Goal: Task Accomplishment & Management: Use online tool/utility

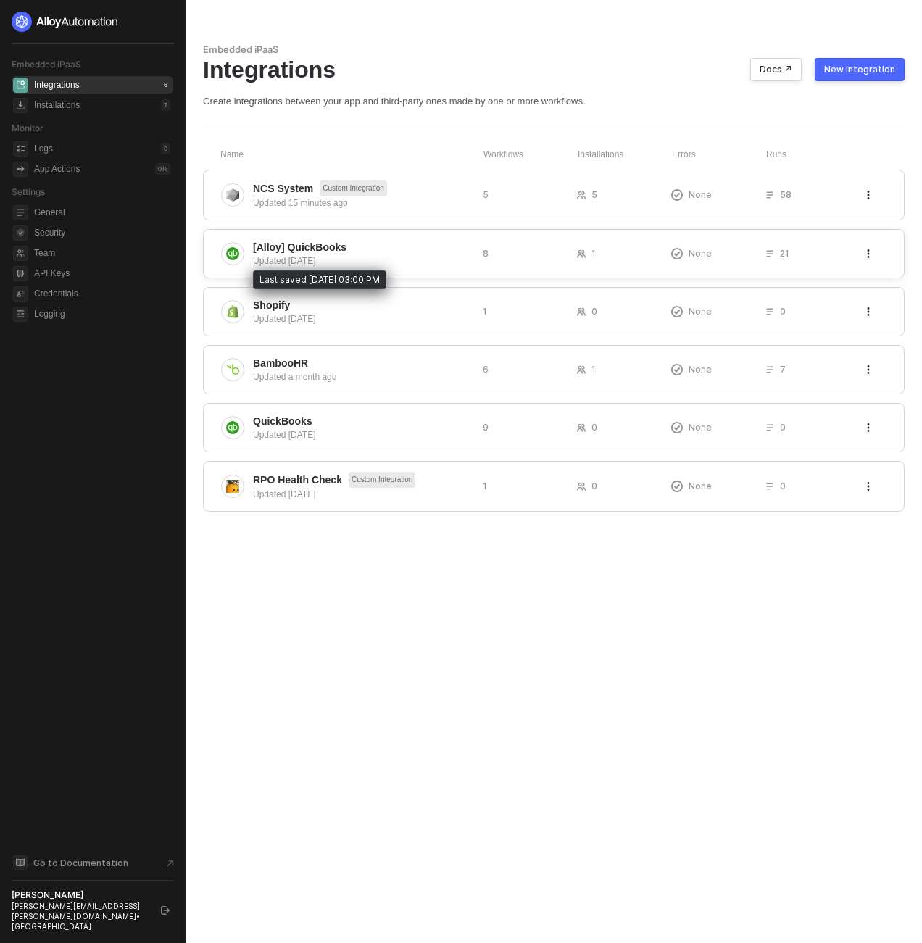
click at [316, 249] on span "[Alloy] QuickBooks" at bounding box center [299, 247] width 93 height 14
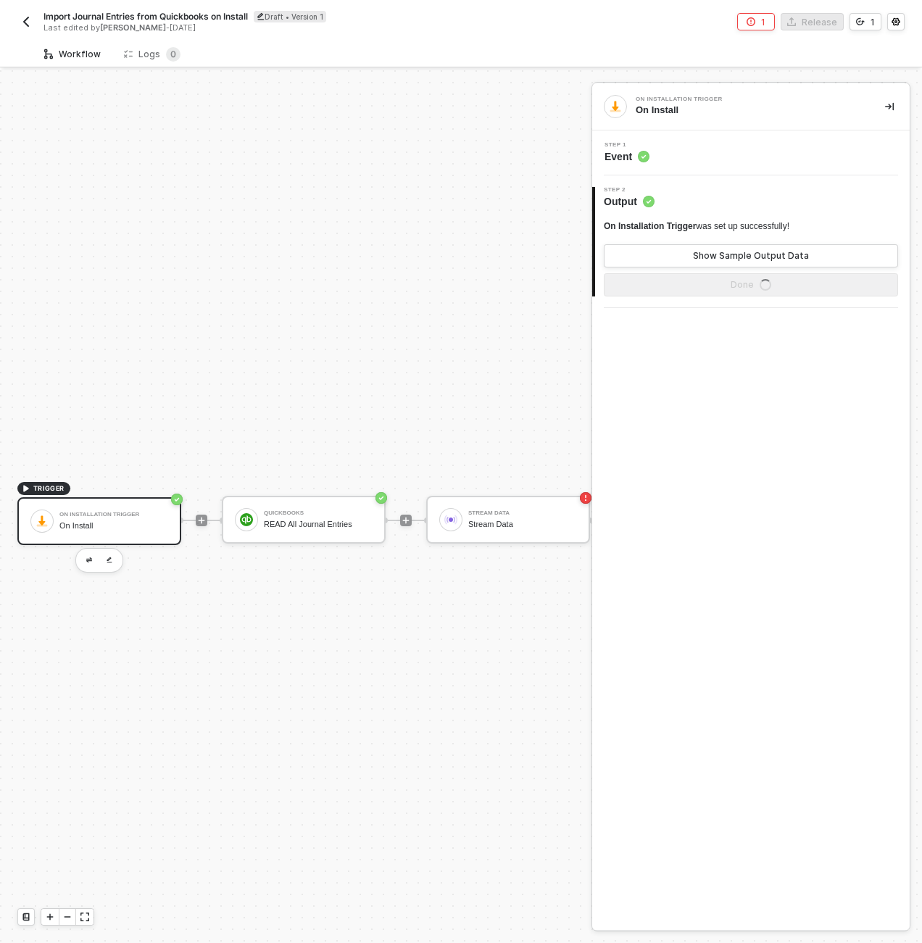
scroll to position [38, 0]
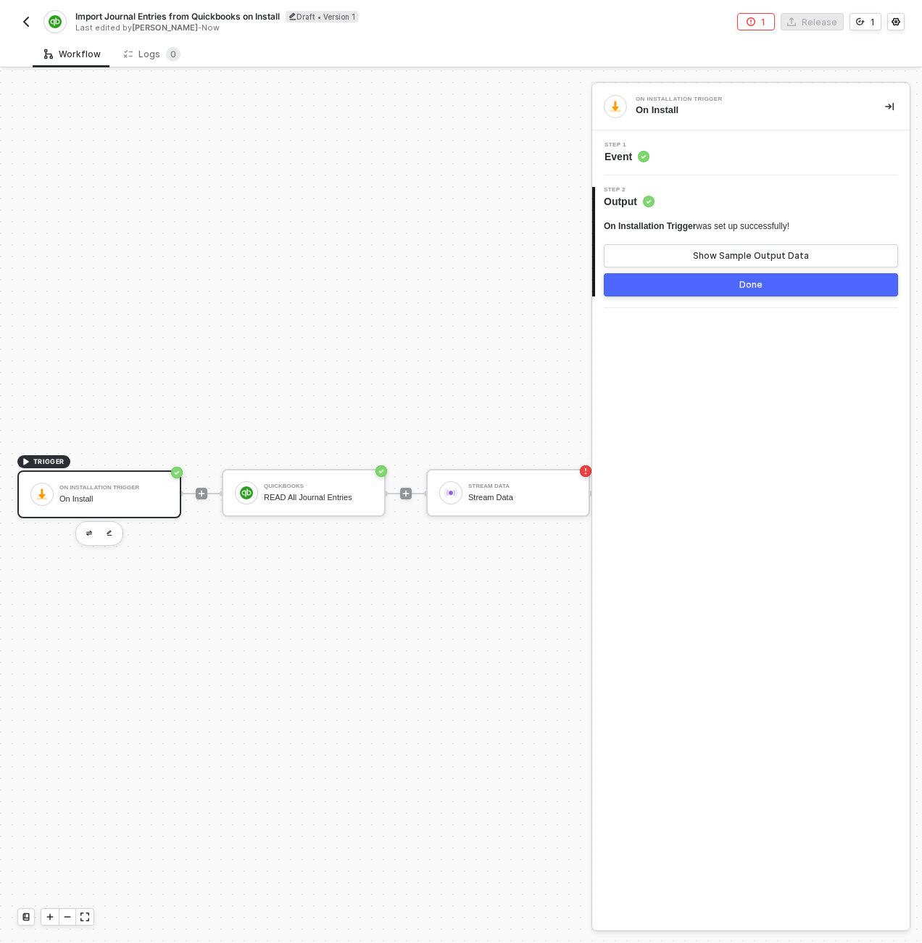
click at [266, 340] on div "TRIGGER On Installation Trigger On Install QuickBooks READ All Journal Entries …" at bounding box center [308, 492] width 616 height 899
click at [286, 480] on div "QuickBooks READ All Journal Entries" at bounding box center [318, 493] width 109 height 28
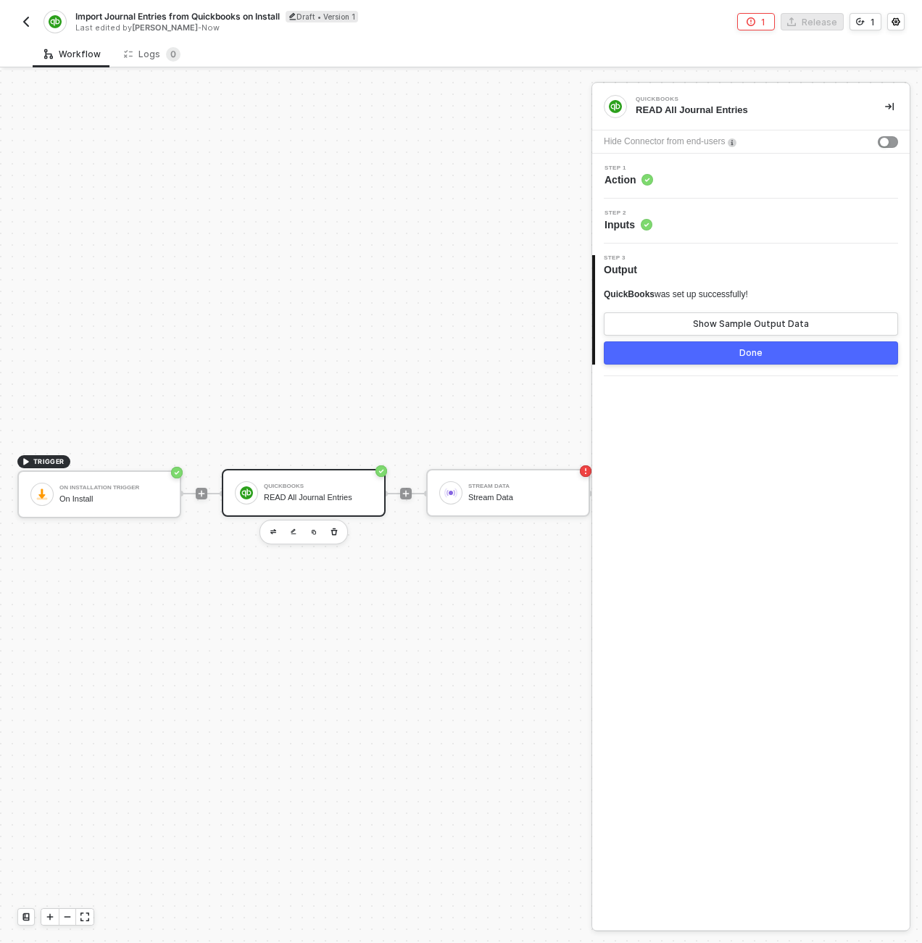
click at [680, 172] on div "Step 1 Action" at bounding box center [753, 176] width 314 height 22
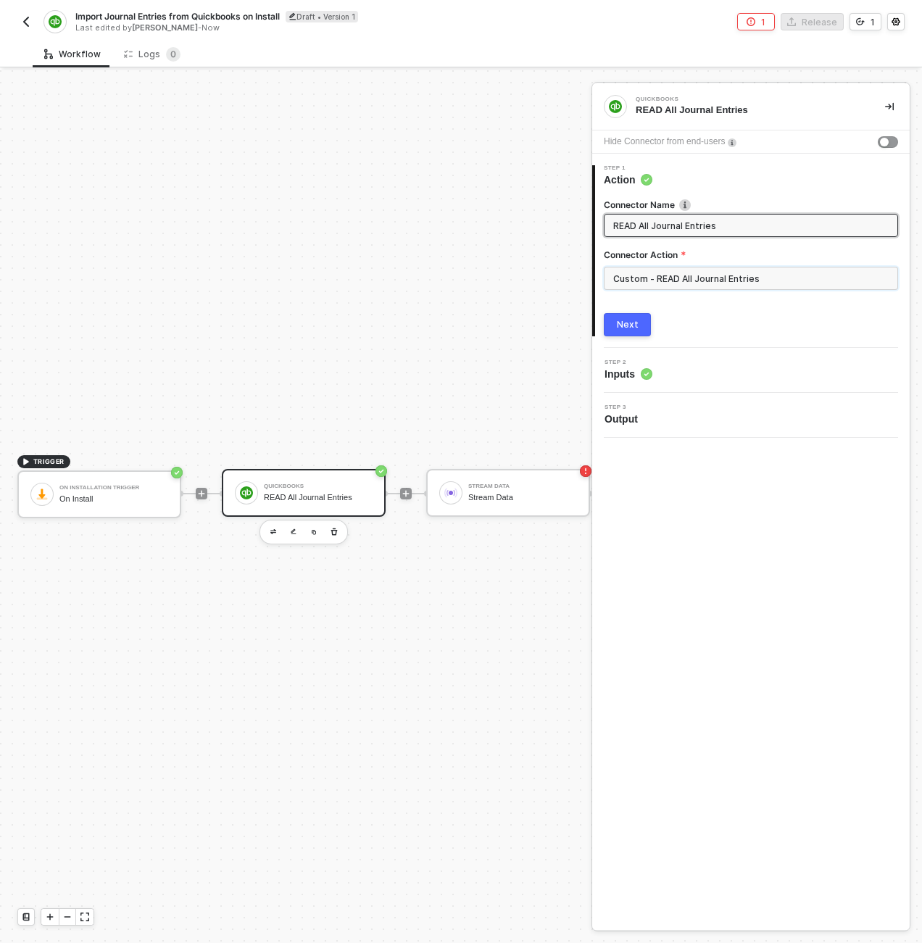
click at [781, 282] on input "Custom - READ All Journal Entries" at bounding box center [751, 278] width 294 height 23
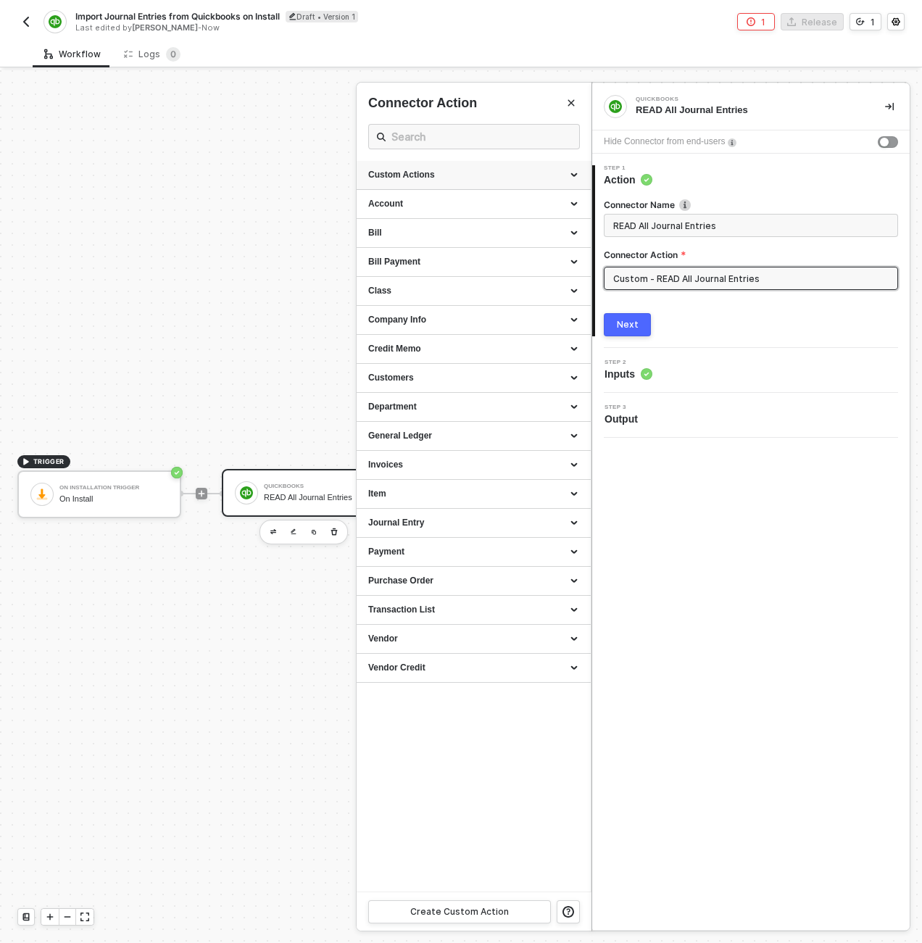
click at [570, 168] on div "Custom Actions" at bounding box center [474, 175] width 234 height 29
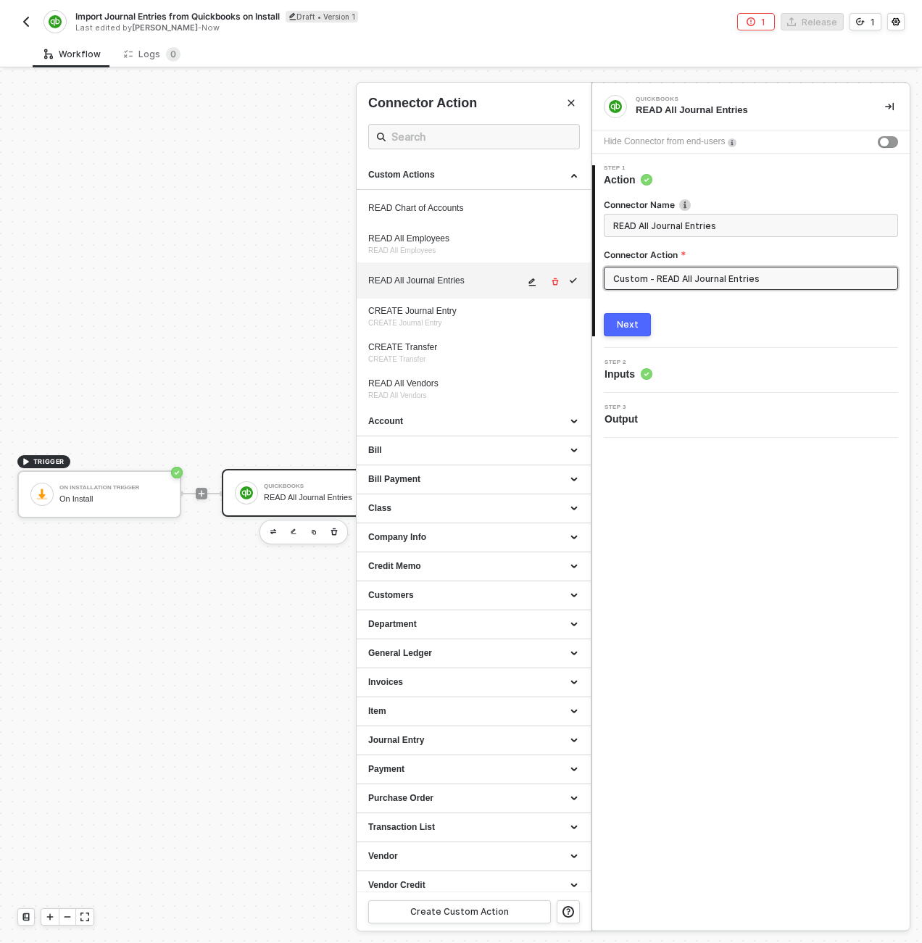
click at [528, 280] on button "button" at bounding box center [532, 281] width 17 height 17
type textarea "HTTP/1.1 200 OK { "data": { "QueryResponse": {}, "time": "2025-08-21T10:16:25.0…"
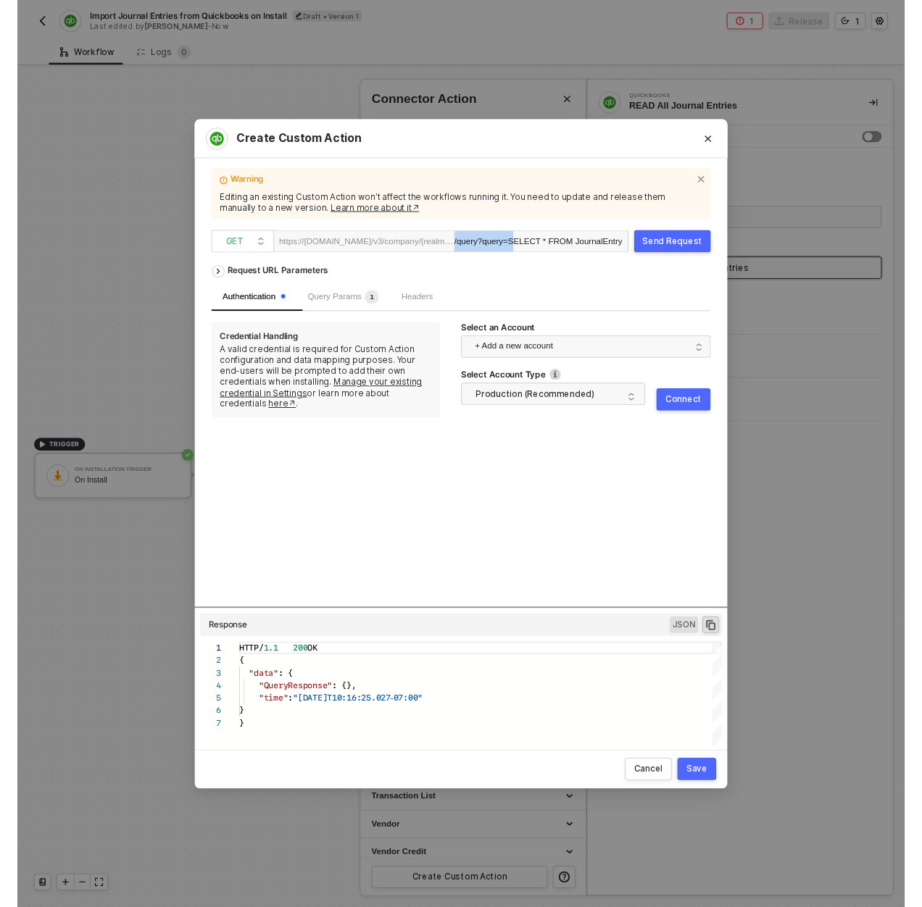
scroll to position [0, 25]
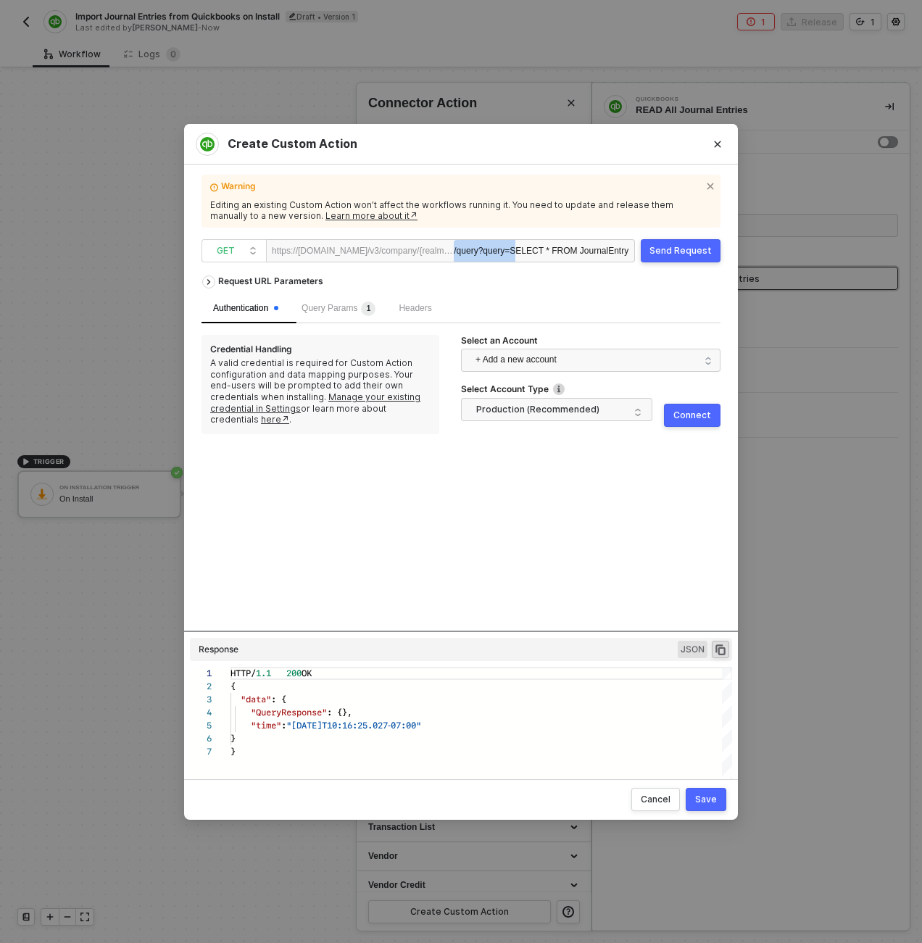
drag, startPoint x: 540, startPoint y: 242, endPoint x: 766, endPoint y: 229, distance: 226.5
click at [766, 229] on div "Create Custom Action Warning Editing an existing Custom Action won’t affect the…" at bounding box center [461, 471] width 922 height 943
click at [503, 236] on div "Warning Editing an existing Custom Action won’t affect the workflows running it…" at bounding box center [460, 472] width 519 height 580
click at [643, 359] on span "+ Add a new account" at bounding box center [593, 360] width 236 height 23
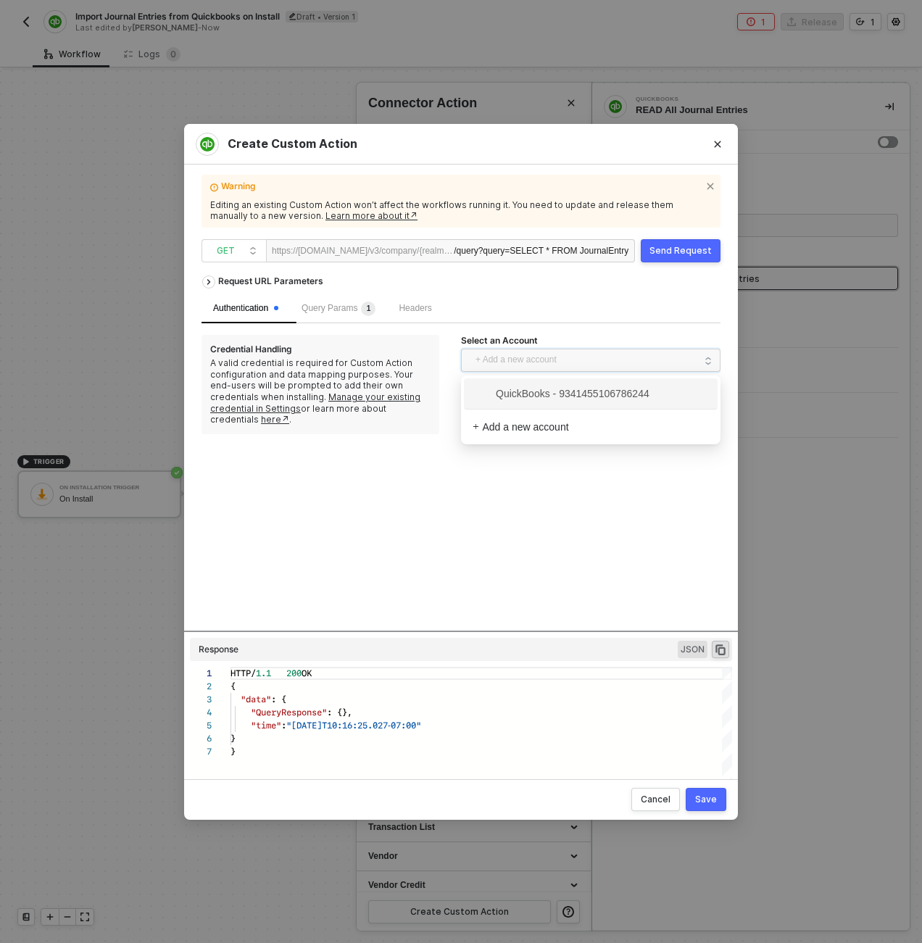
click at [558, 403] on span "QuickBooks - 9341455106786244" at bounding box center [590, 393] width 236 height 23
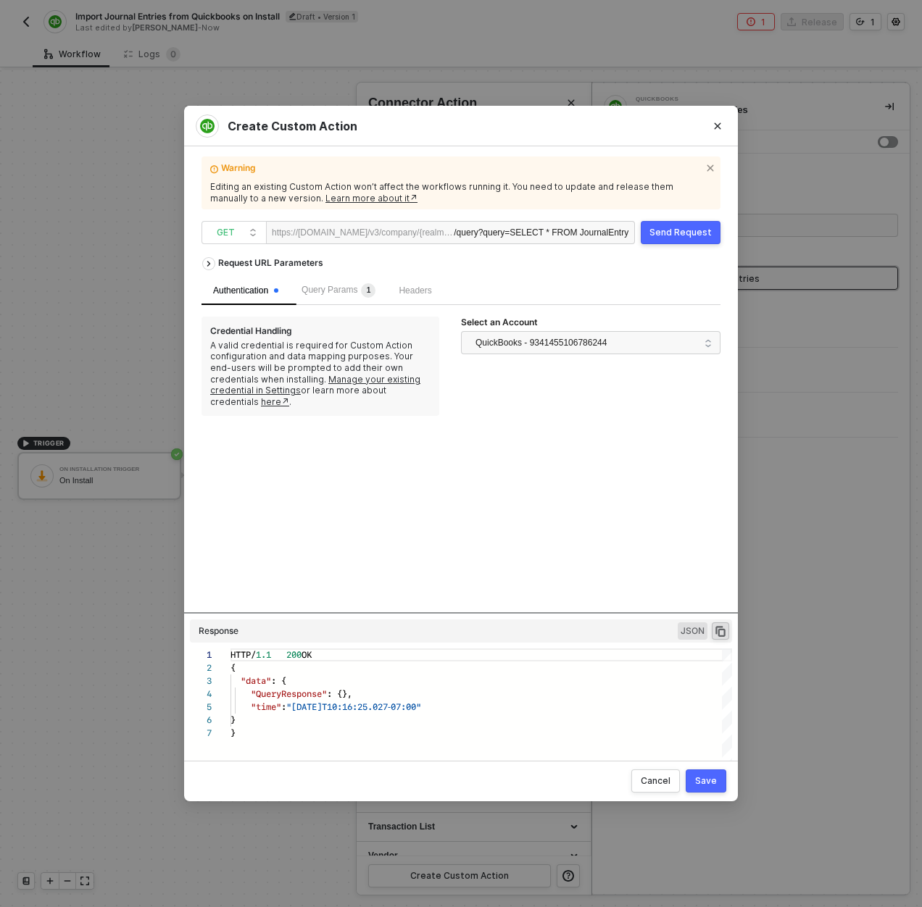
click at [492, 230] on span "?query=SELECT * FROM JournalEntry" at bounding box center [553, 233] width 151 height 10
drag, startPoint x: 389, startPoint y: 230, endPoint x: 402, endPoint y: 231, distance: 13.1
click at [396, 231] on div "https://quickbooks.api.intuit.com/v3/company/{realmId}" at bounding box center [363, 233] width 182 height 22
click at [481, 236] on span "?query=SELECT * FROM JournalEntry" at bounding box center [553, 233] width 151 height 10
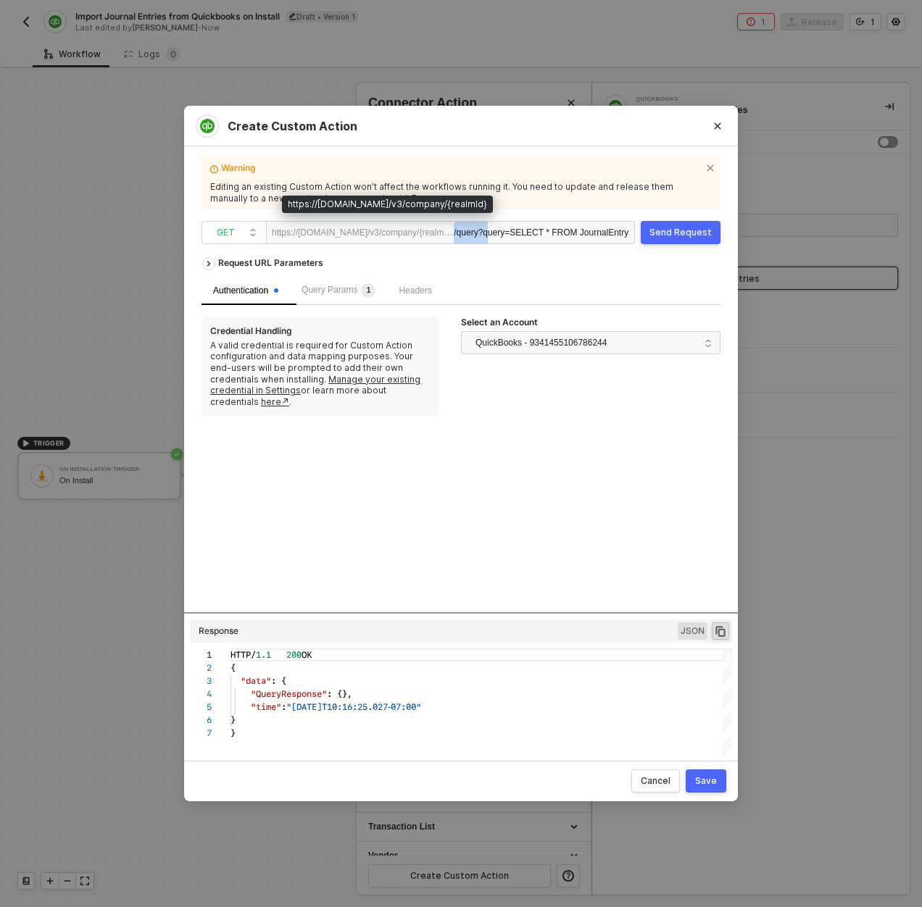
drag, startPoint x: 485, startPoint y: 235, endPoint x: 459, endPoint y: 233, distance: 25.4
click at [459, 233] on div "https://quickbooks.api.intuit.com/v3/company/{realmId} /query ?query=SELECT * F…" at bounding box center [450, 232] width 369 height 23
click at [492, 234] on div "/query ?query=SELECT * FROM JournalEntry" at bounding box center [541, 233] width 175 height 23
click at [510, 235] on span "?query=SELECT * FROM JournalEntry" at bounding box center [553, 233] width 151 height 10
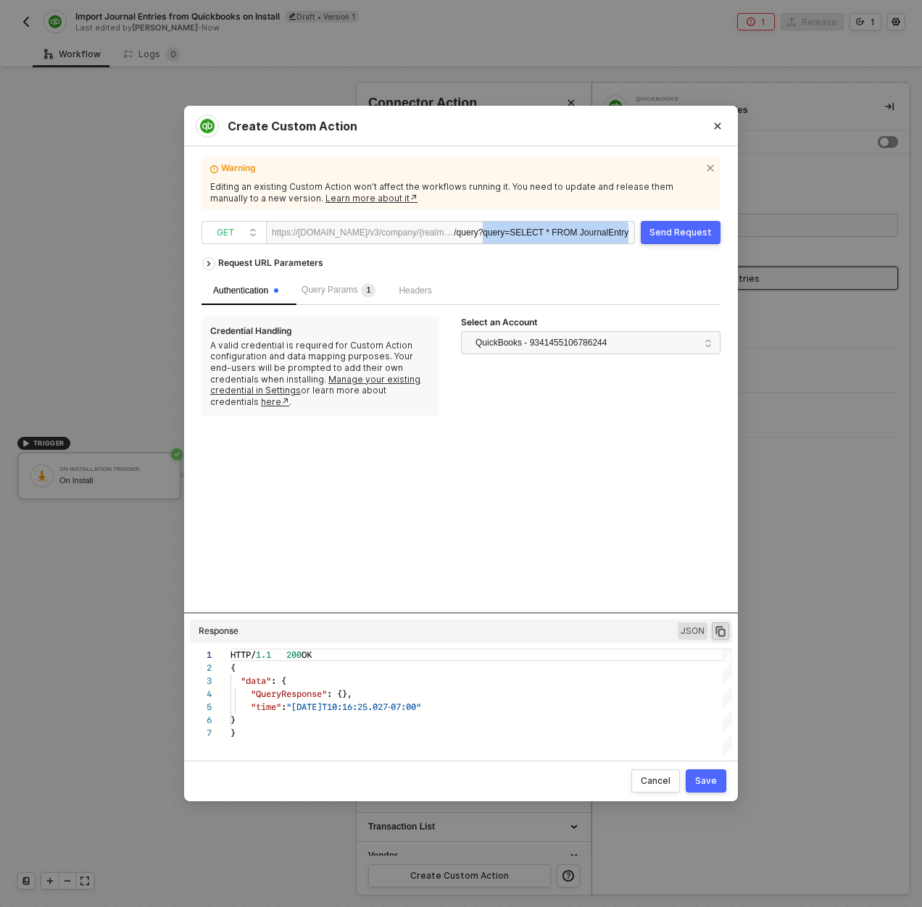
drag, startPoint x: 557, startPoint y: 234, endPoint x: 666, endPoint y: 234, distance: 108.7
click at [666, 234] on div "GET https://quickbooks.api.intuit.com/v3/company/{realmId} /query ?query=SELECT…" at bounding box center [460, 232] width 519 height 23
click at [670, 233] on div "Send Request" at bounding box center [680, 233] width 62 height 12
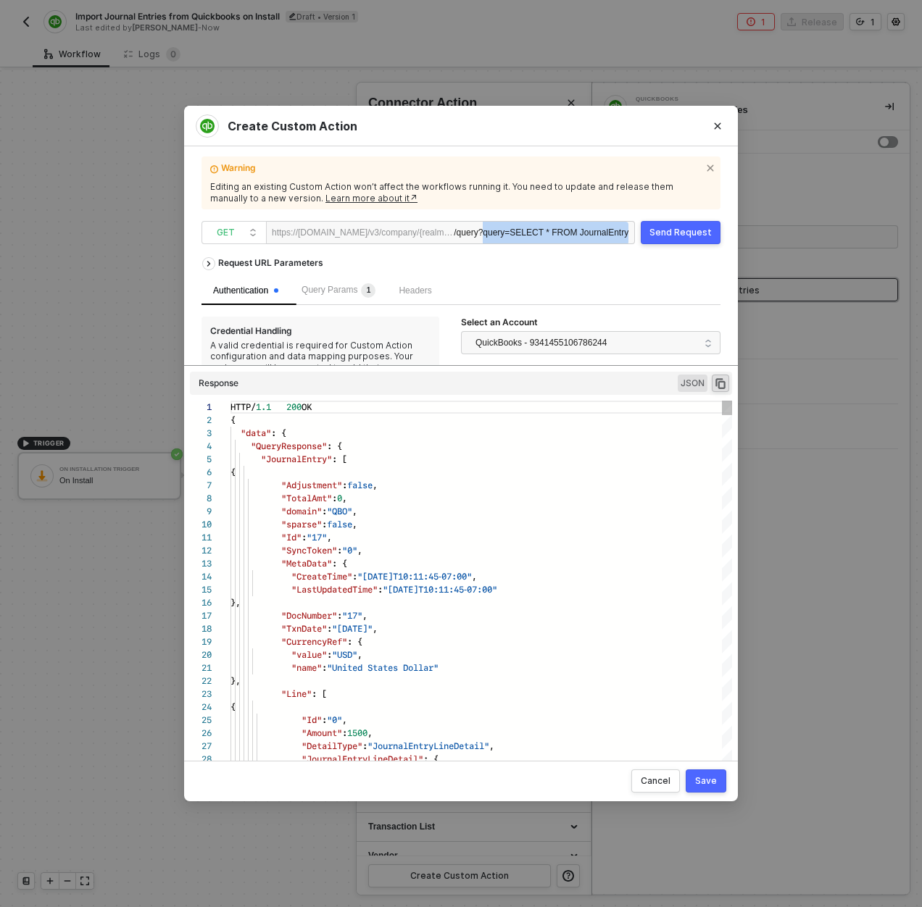
drag, startPoint x: 522, startPoint y: 612, endPoint x: 512, endPoint y: 447, distance: 165.5
click at [520, 409] on div "Request URL Parameters Authentication Query Params 1 Headers Credential Handlin…" at bounding box center [460, 499] width 519 height 499
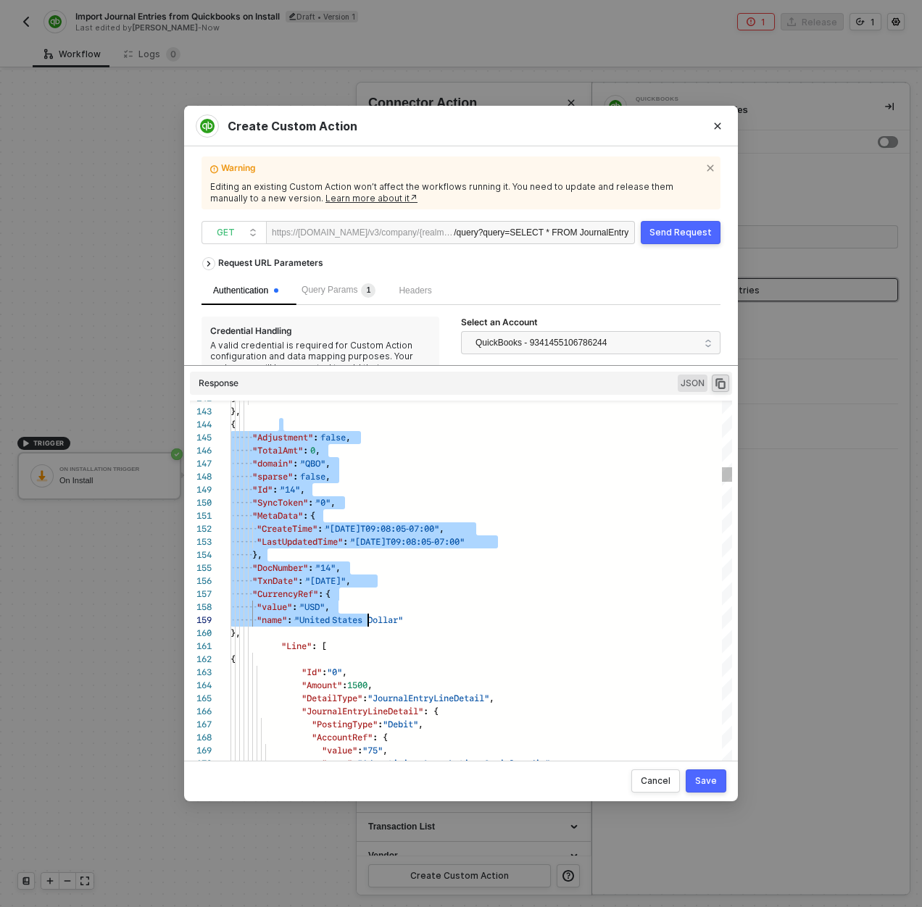
drag, startPoint x: 285, startPoint y: 436, endPoint x: 420, endPoint y: 627, distance: 234.0
type textarea ""MetaData": { "CreateTime": "2025-08-28T09:08:05-07:00", "LastUpdatedTime": "20…"
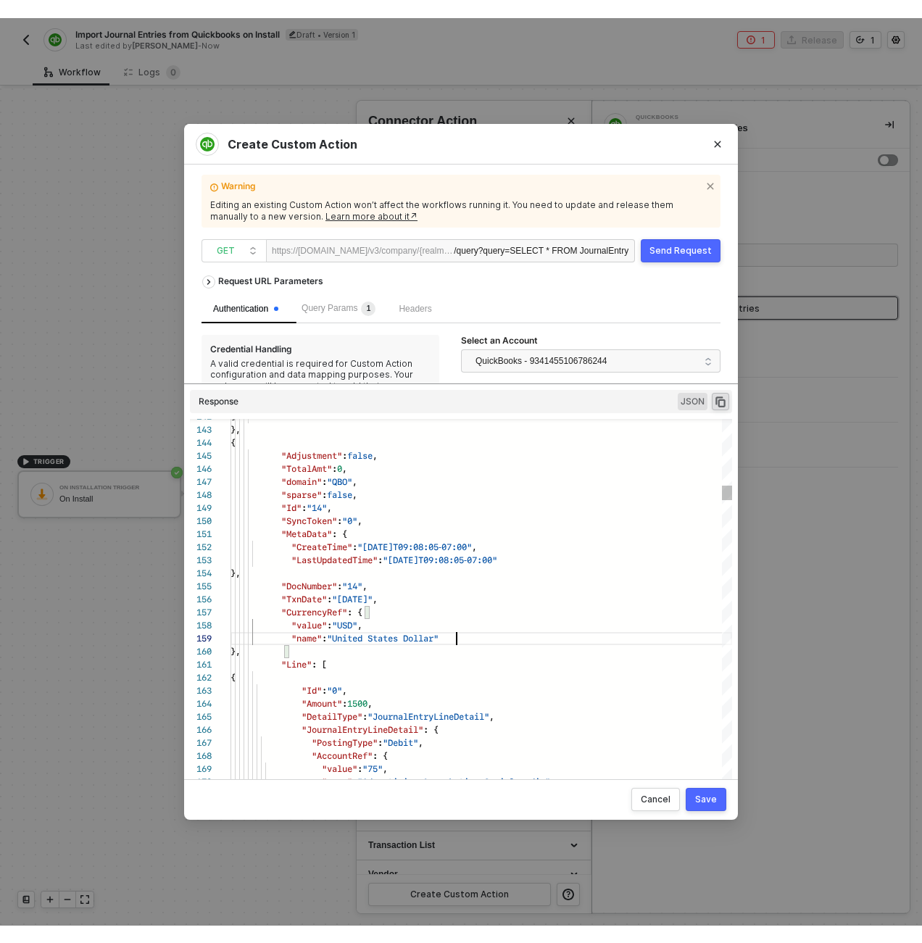
scroll to position [104, 226]
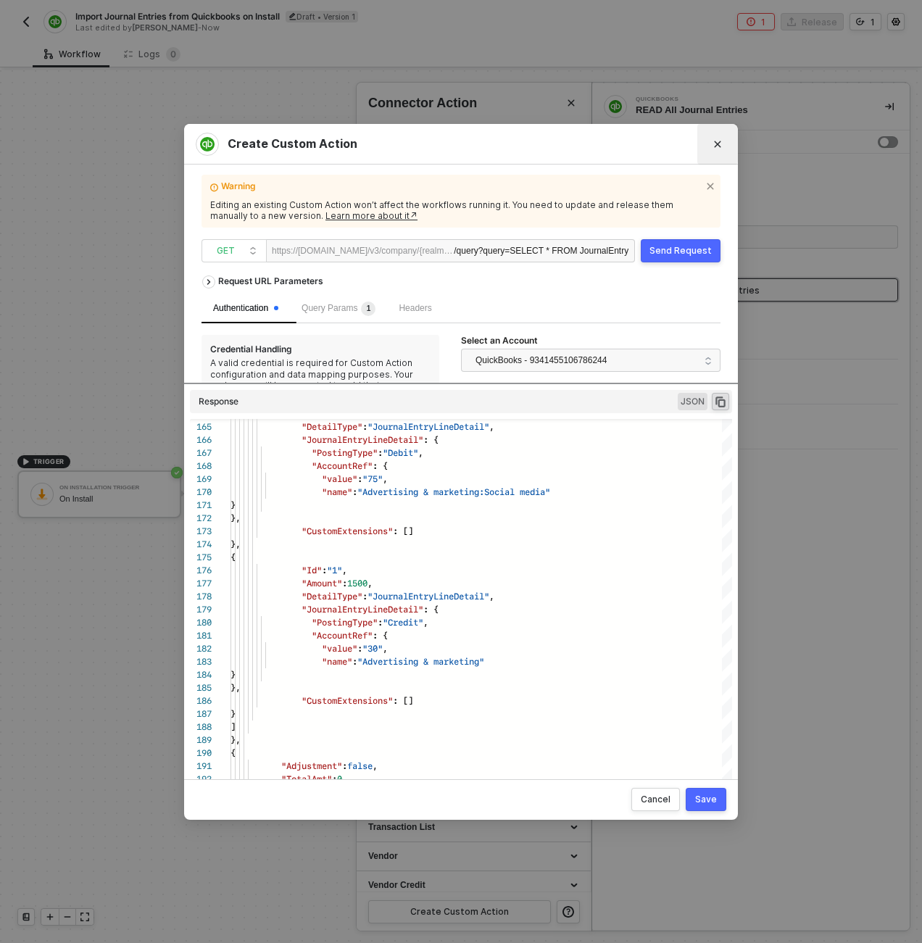
click at [715, 140] on icon "Close" at bounding box center [717, 144] width 9 height 9
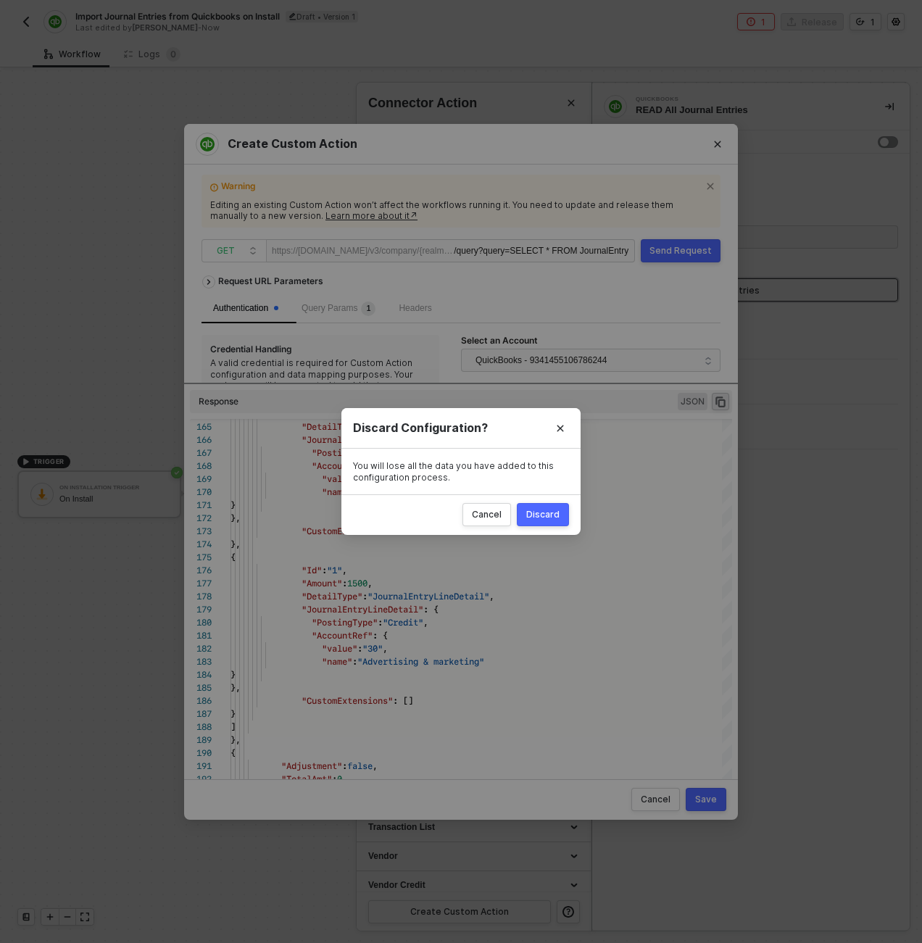
click at [550, 515] on div "Discard" at bounding box center [542, 515] width 33 height 12
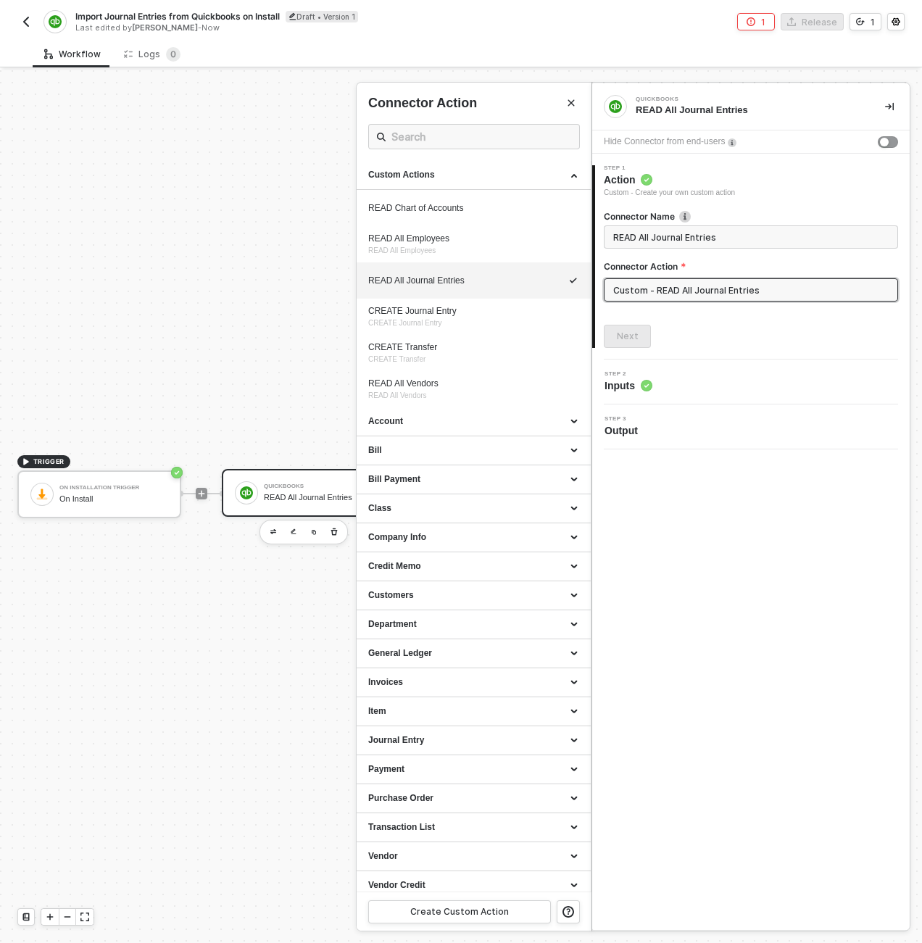
click at [172, 177] on div at bounding box center [461, 506] width 922 height 872
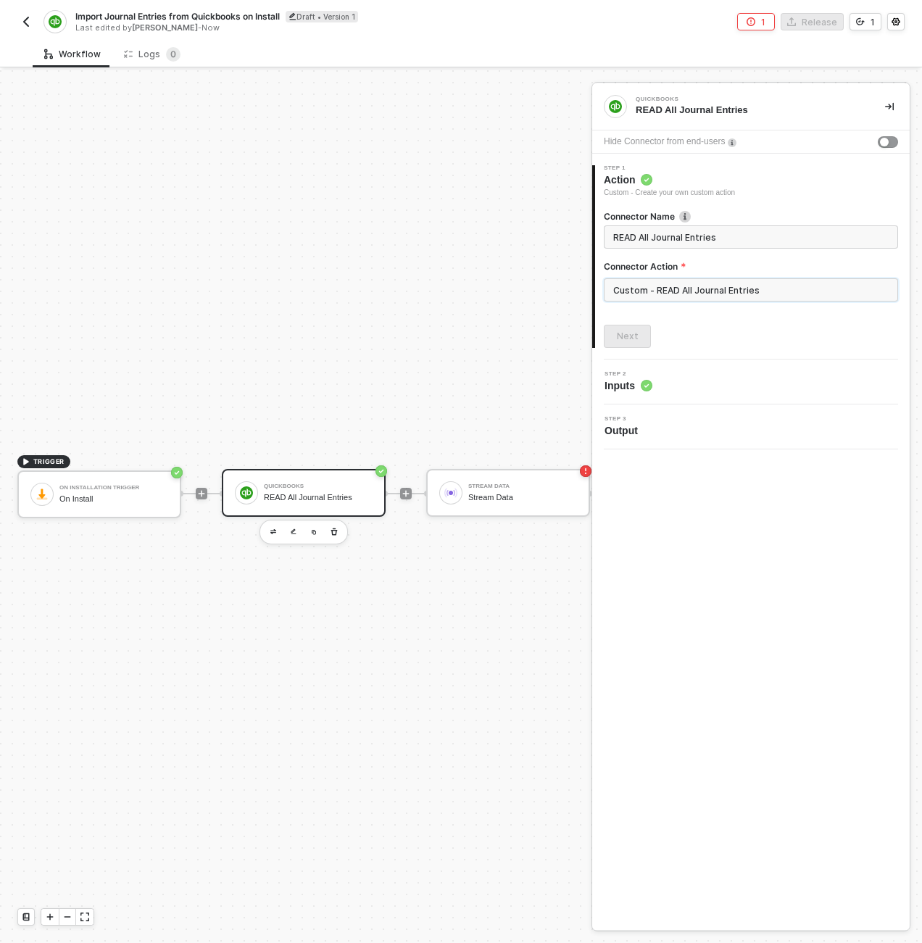
click at [685, 282] on input "Custom - READ All Journal Entries" at bounding box center [751, 289] width 294 height 23
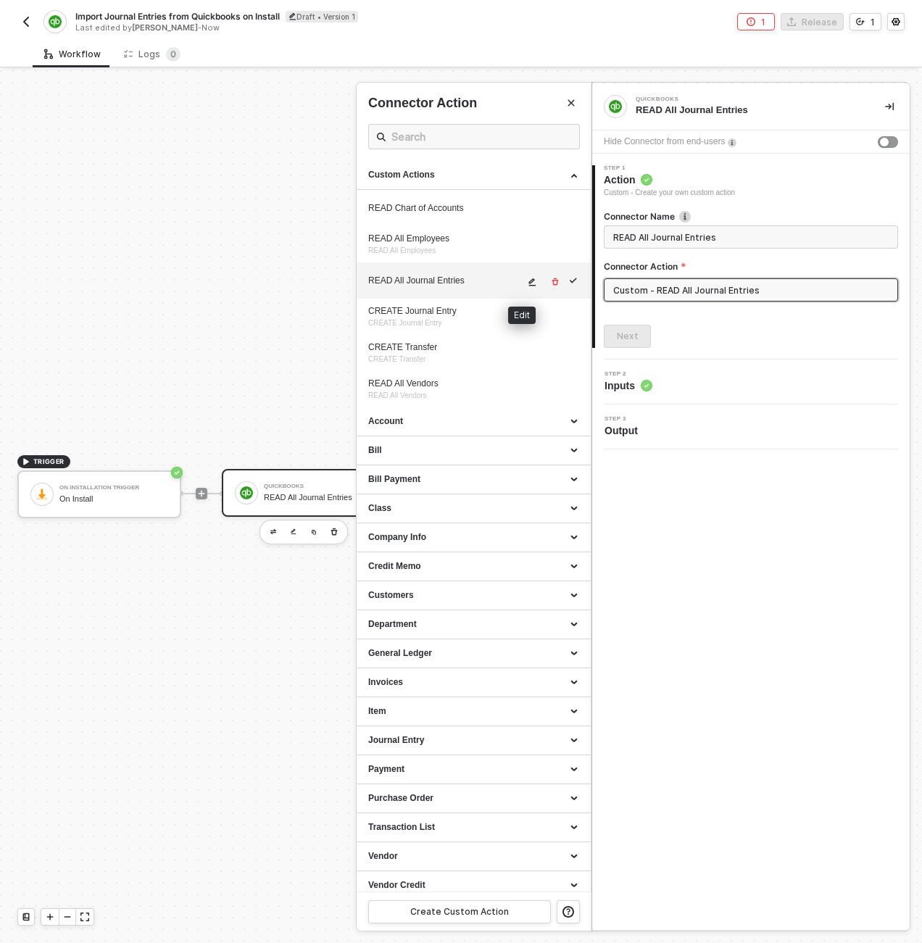
click at [529, 285] on icon "icon-edit" at bounding box center [532, 282] width 7 height 8
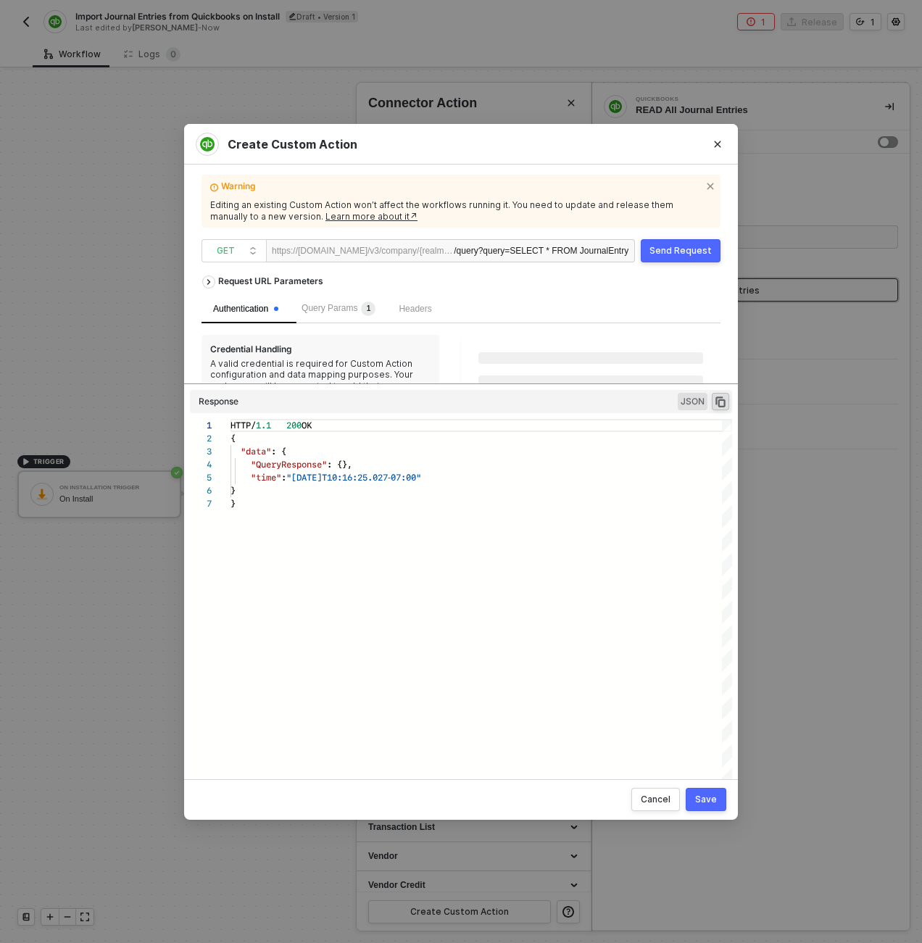
scroll to position [78, 0]
drag, startPoint x: 499, startPoint y: 254, endPoint x: 328, endPoint y: 254, distance: 171.7
click at [328, 254] on div "https://quickbooks.api.intuit.com/v3/company/{realmId} /query ?query=SELECT * F…" at bounding box center [450, 250] width 369 height 23
click at [418, 252] on div "https://quickbooks.api.intuit.com/v3/company/{realmId}" at bounding box center [363, 251] width 182 height 22
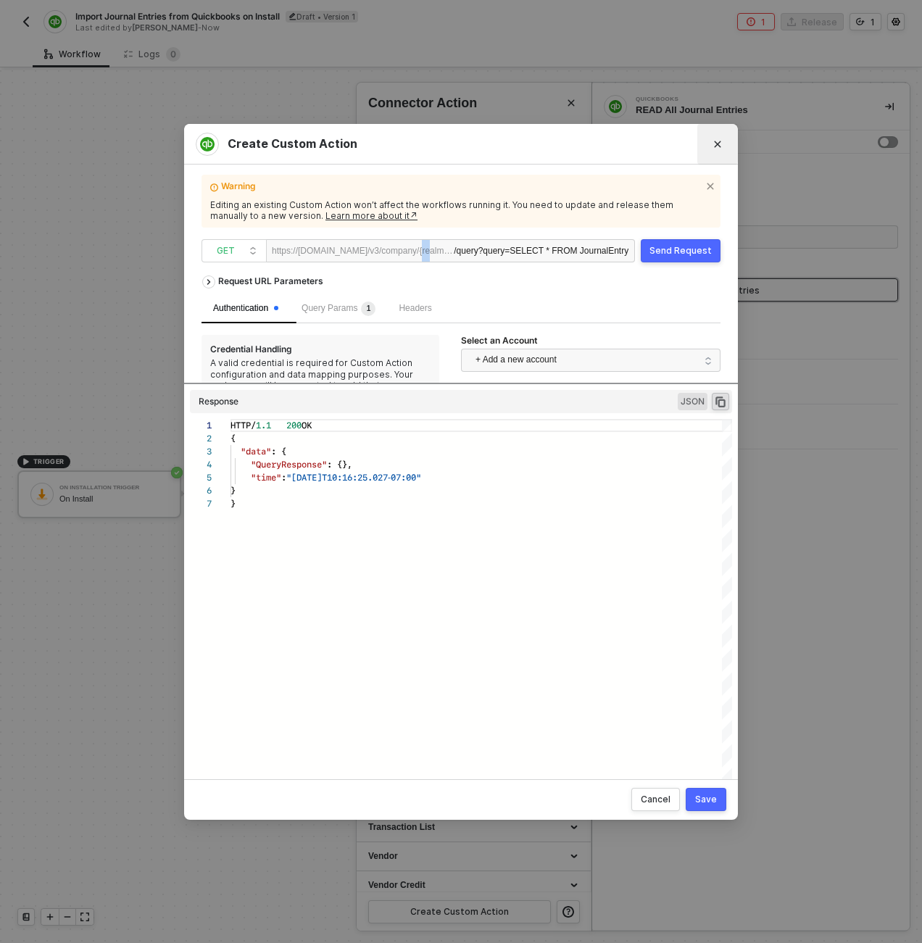
click at [712, 143] on button "Close" at bounding box center [717, 144] width 23 height 23
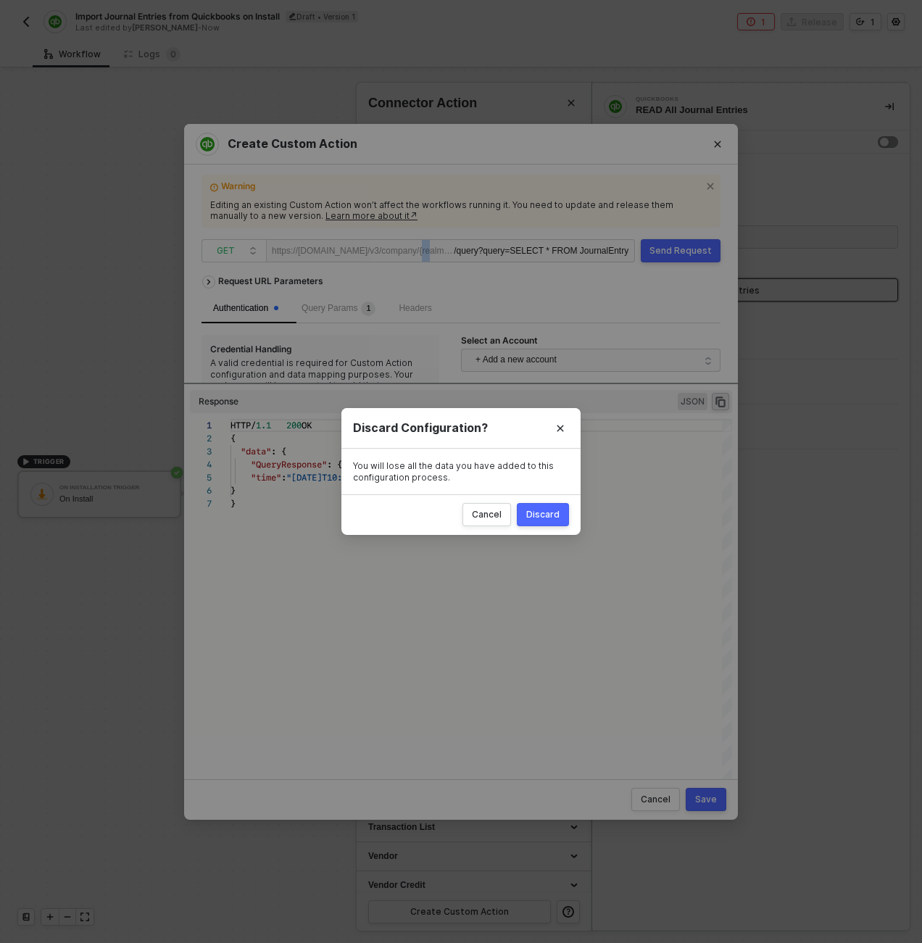
click at [536, 516] on div "Discard" at bounding box center [542, 515] width 33 height 12
